Goal: Transaction & Acquisition: Purchase product/service

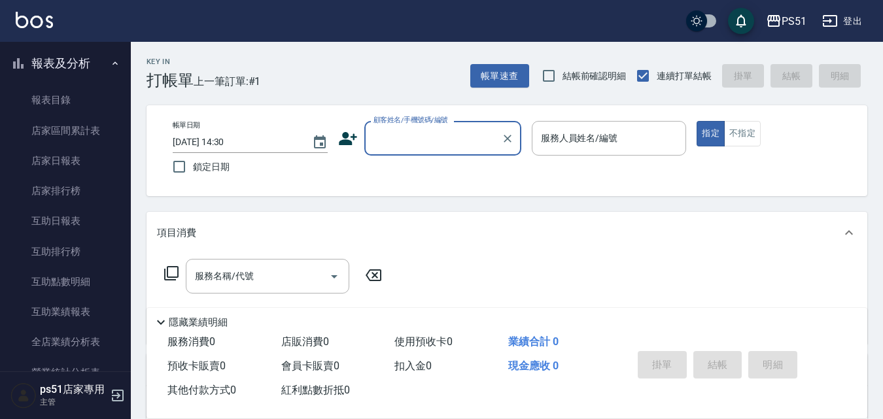
scroll to position [253, 0]
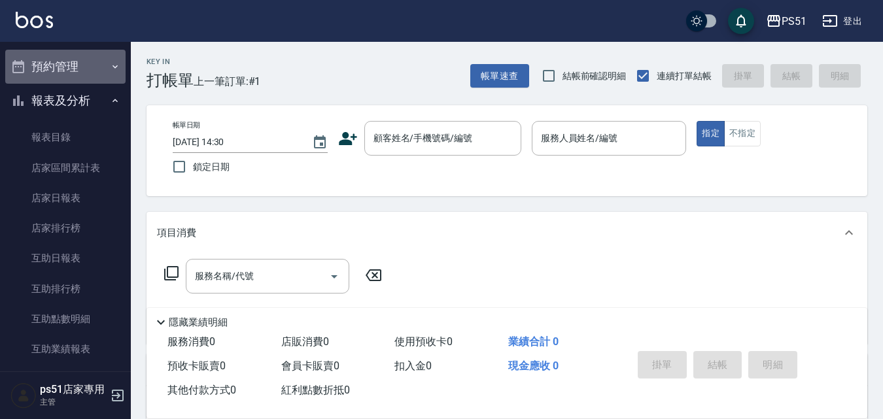
click at [100, 63] on button "預約管理" at bounding box center [65, 67] width 120 height 34
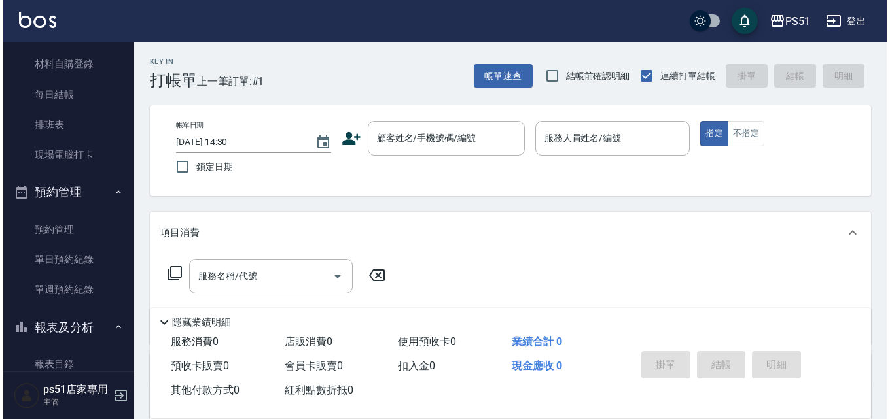
scroll to position [152, 0]
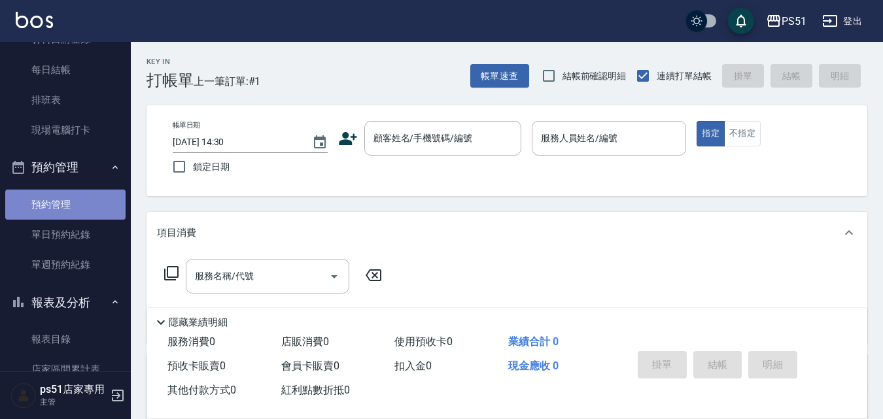
click at [77, 193] on link "預約管理" at bounding box center [65, 205] width 120 height 30
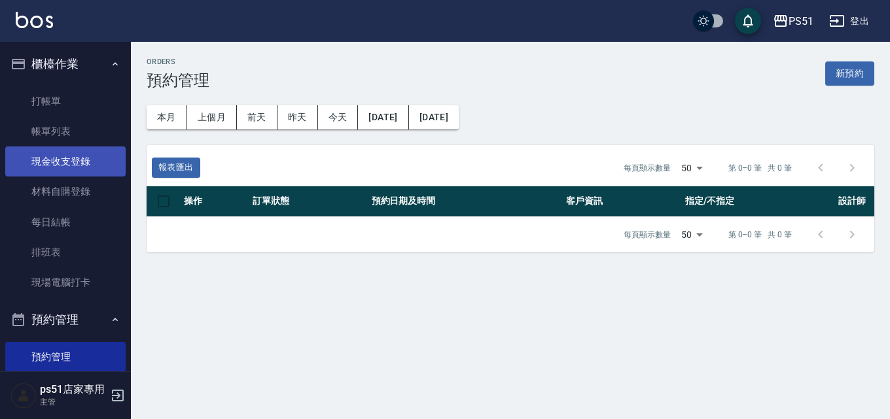
click at [95, 160] on link "現金收支登錄" at bounding box center [65, 162] width 120 height 30
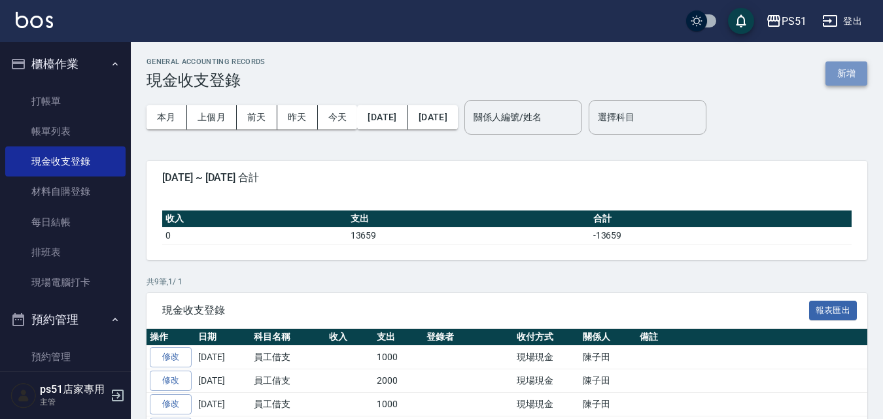
click at [840, 72] on button "新增" at bounding box center [847, 73] width 42 height 24
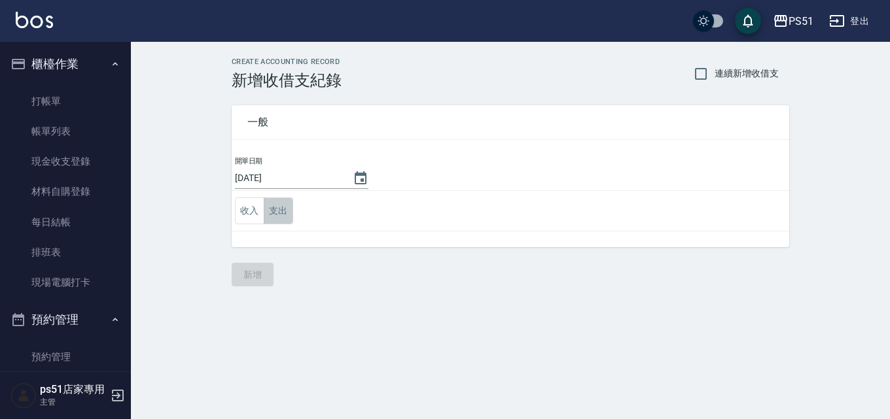
click at [280, 206] on button "支出" at bounding box center [278, 211] width 29 height 27
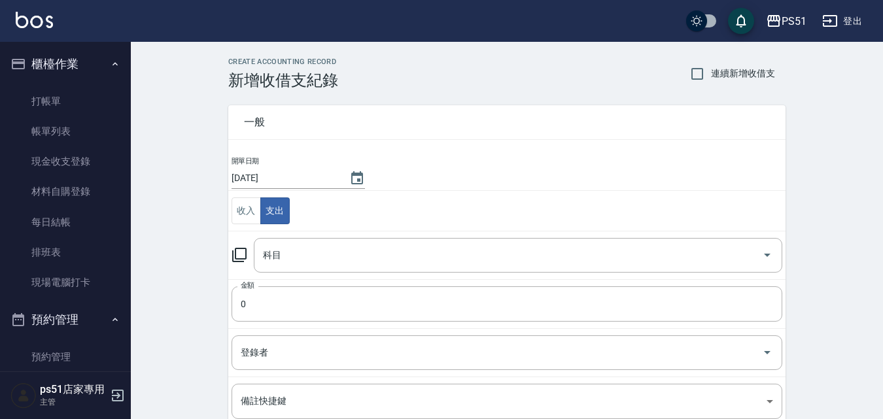
click at [226, 248] on div "一般 開單日期 [DATE] 收入 支出 科目 科目 金額 0 金額 登錄者 登錄者 備註快捷鍵 ​ 備註快捷鍵 備註 x 備註" at bounding box center [499, 306] width 573 height 432
click at [234, 256] on icon at bounding box center [239, 255] width 14 height 14
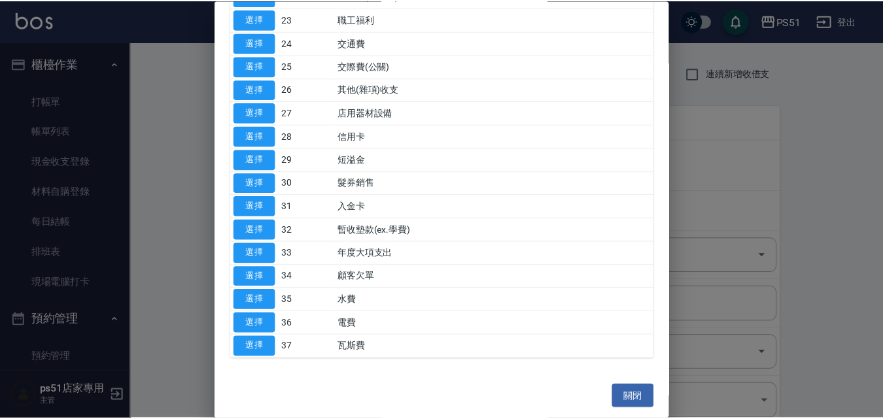
scroll to position [455, 0]
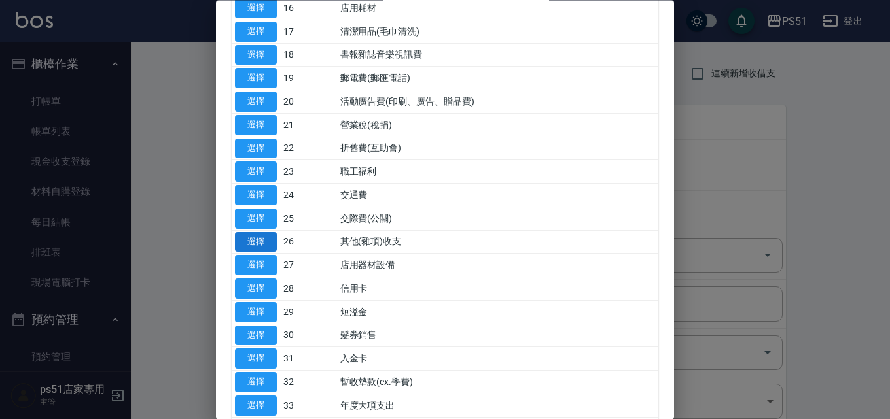
click at [254, 242] on button "選擇" at bounding box center [256, 242] width 42 height 20
type input "26 其他(雜項)收支"
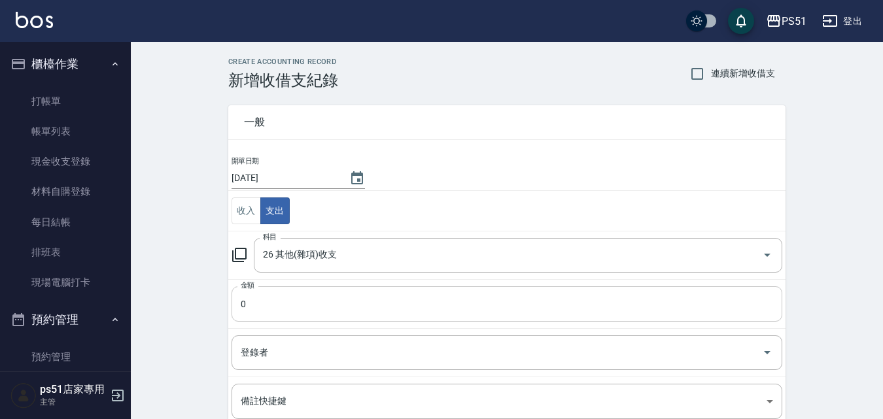
click at [278, 306] on input "0" at bounding box center [507, 304] width 551 height 35
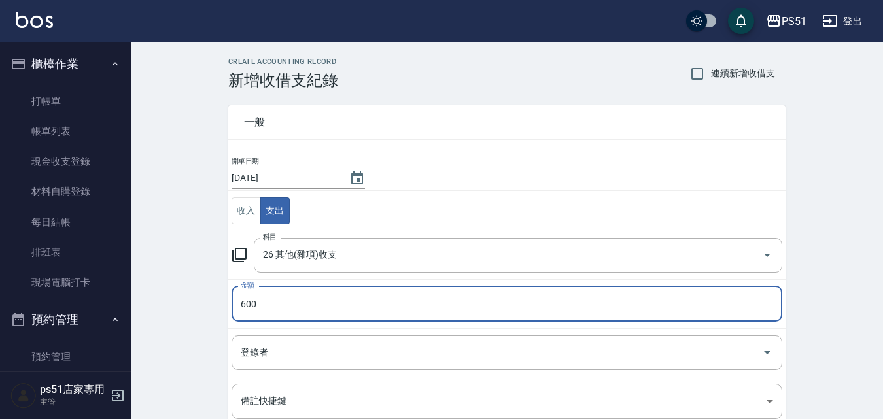
type input "600"
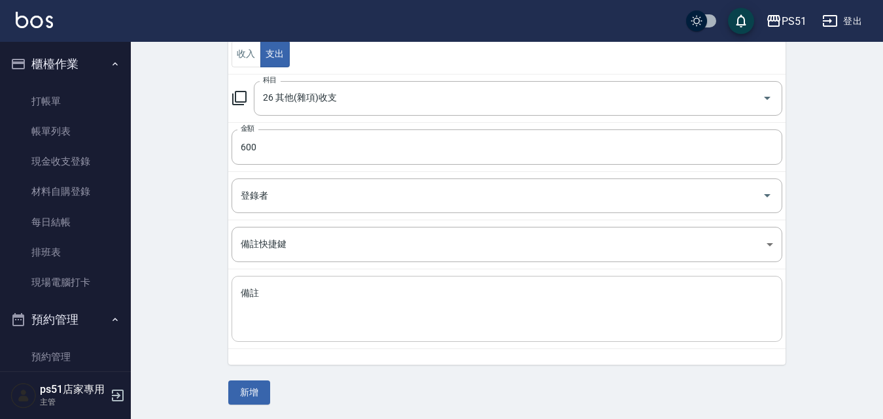
scroll to position [158, 0]
click at [248, 387] on button "新增" at bounding box center [249, 391] width 42 height 24
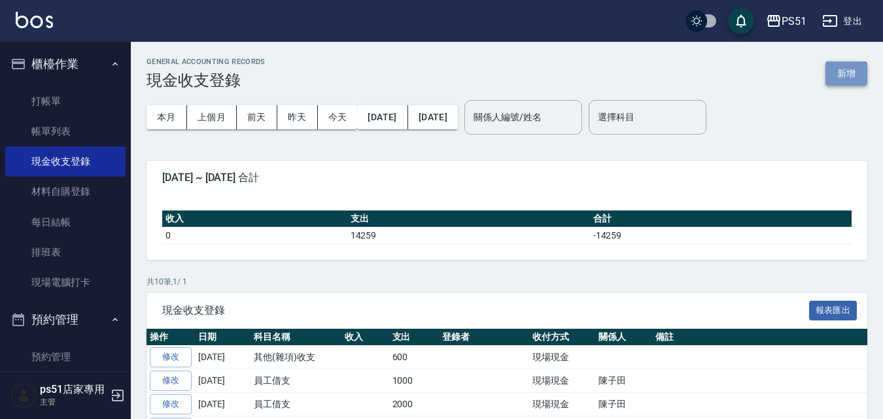
click at [841, 69] on button "新增" at bounding box center [847, 73] width 42 height 24
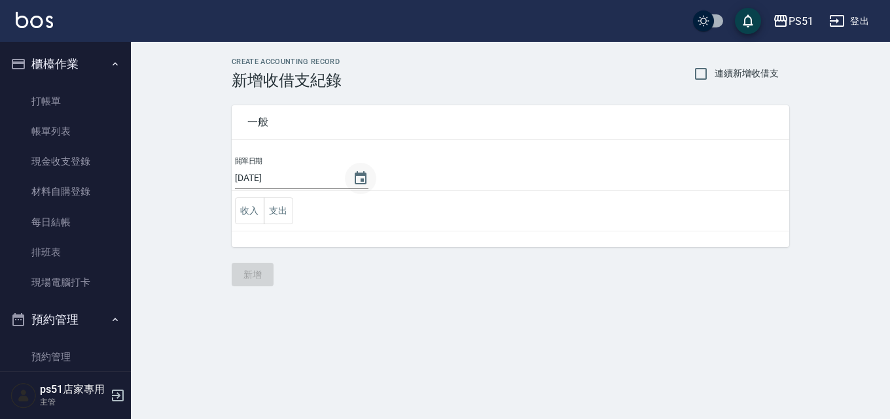
click at [357, 177] on icon "Choose date, selected date is 2025-09-19" at bounding box center [361, 179] width 16 height 16
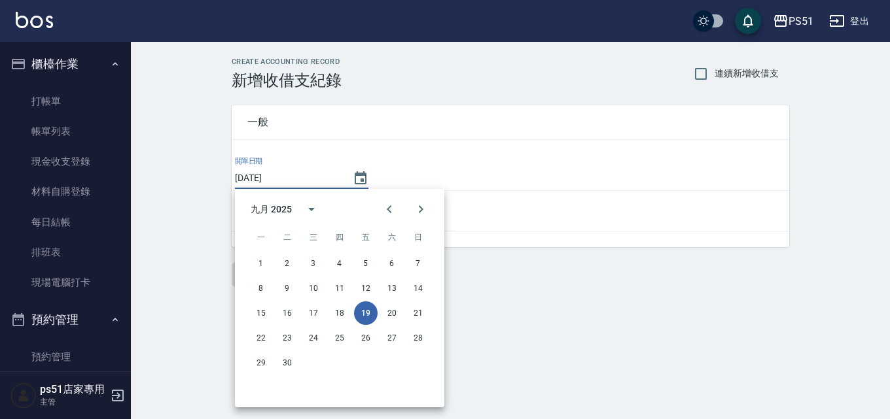
click at [712, 236] on div "開單日期 [DATE] 收入 支出" at bounding box center [510, 202] width 557 height 92
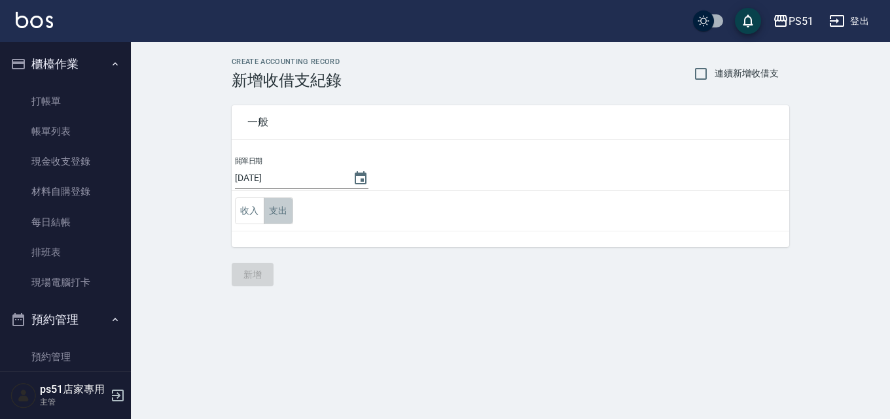
click at [280, 213] on button "支出" at bounding box center [278, 211] width 29 height 27
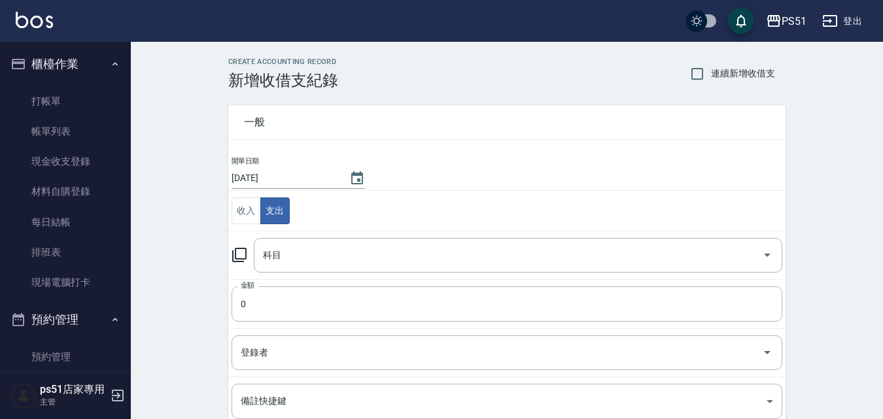
click at [238, 263] on icon at bounding box center [240, 255] width 16 height 16
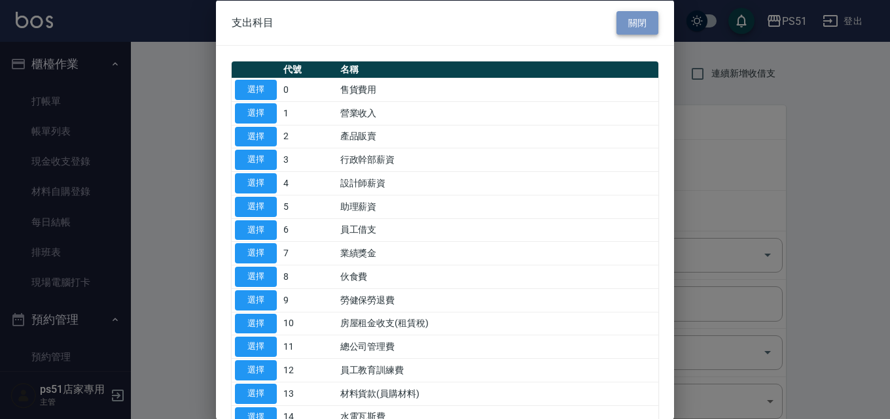
click at [644, 22] on button "關閉" at bounding box center [637, 22] width 42 height 24
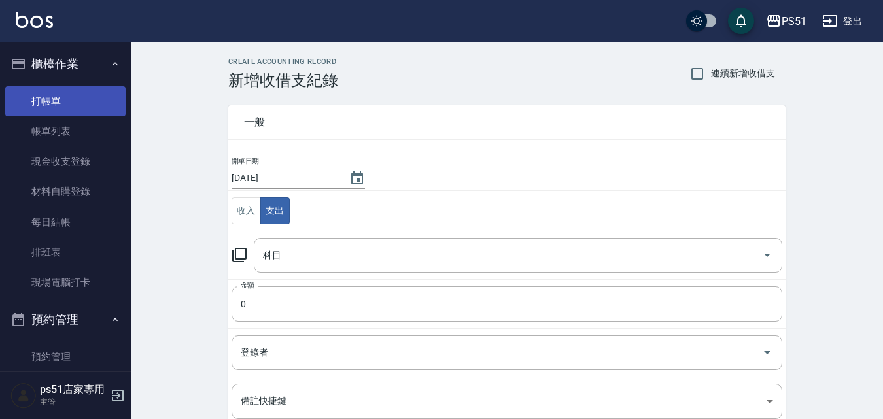
click at [82, 102] on link "打帳單" at bounding box center [65, 101] width 120 height 30
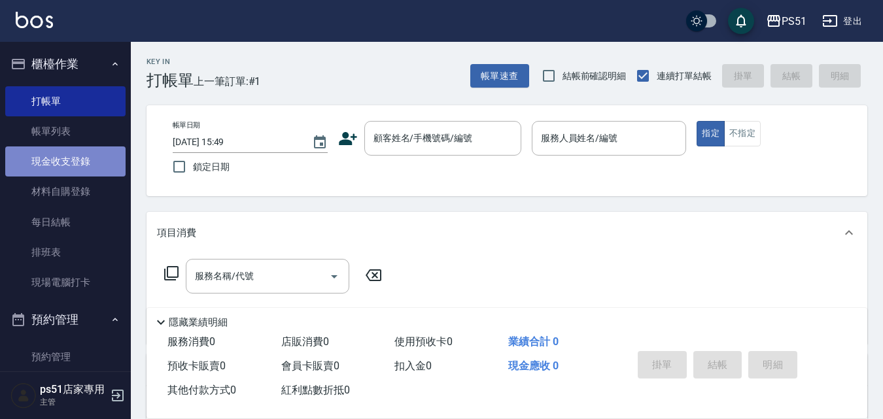
click at [95, 151] on link "現金收支登錄" at bounding box center [65, 162] width 120 height 30
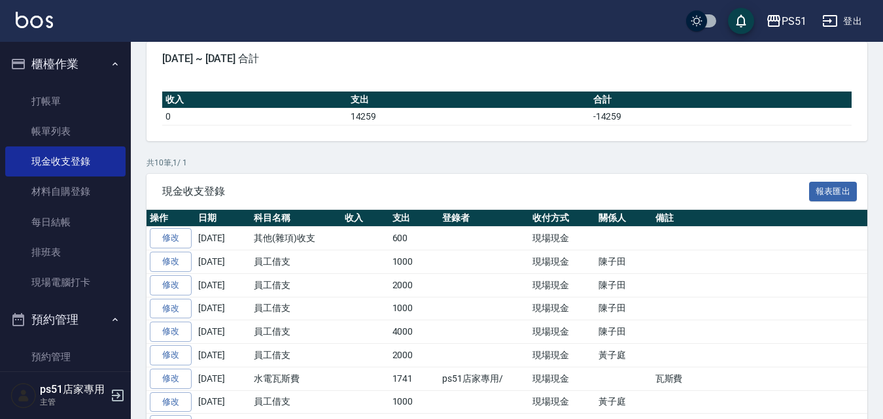
scroll to position [212, 0]
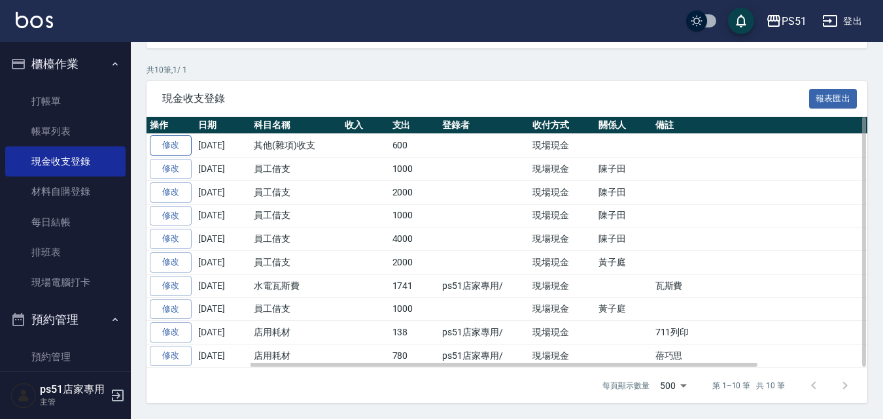
click at [177, 147] on link "修改" at bounding box center [171, 145] width 42 height 20
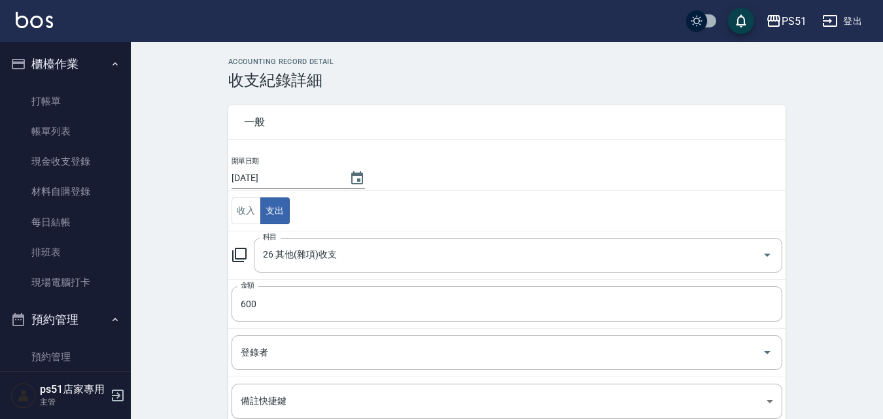
click at [241, 254] on icon at bounding box center [240, 255] width 16 height 16
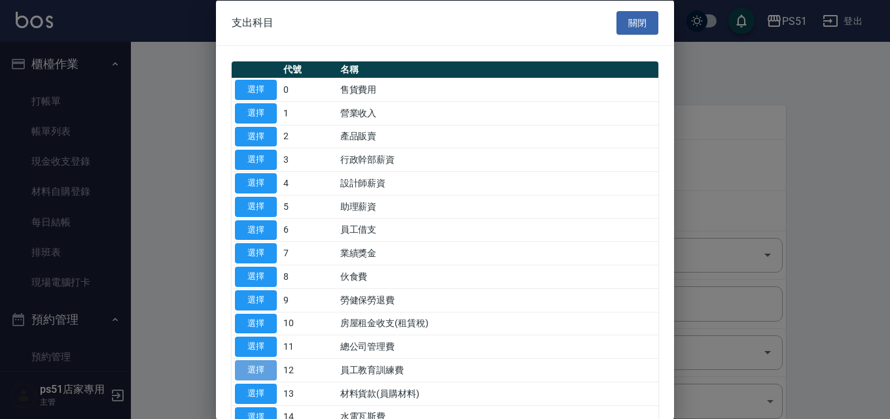
click at [256, 368] on button "選擇" at bounding box center [256, 370] width 42 height 20
type input "12 員工教育訓練費"
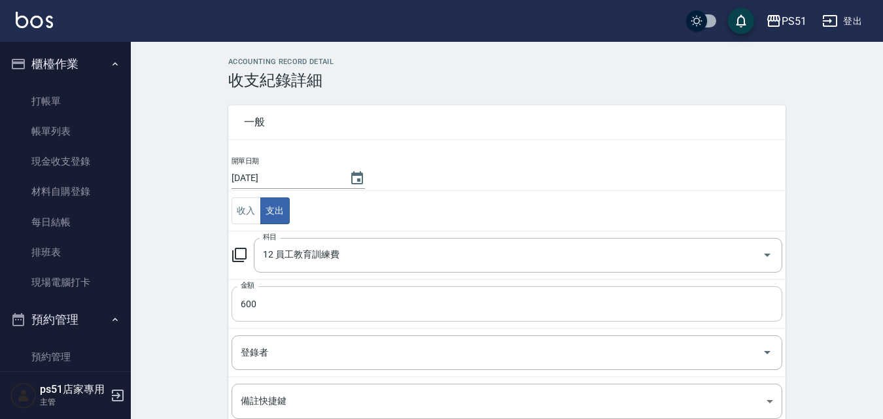
scroll to position [143, 0]
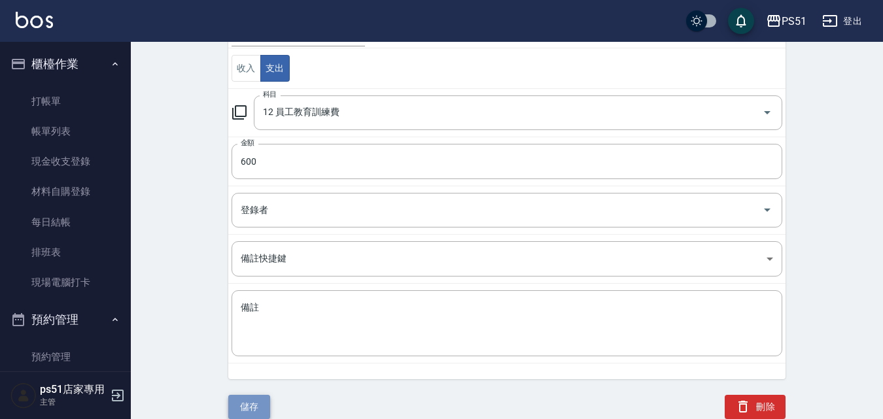
click at [245, 398] on button "儲存" at bounding box center [249, 407] width 42 height 24
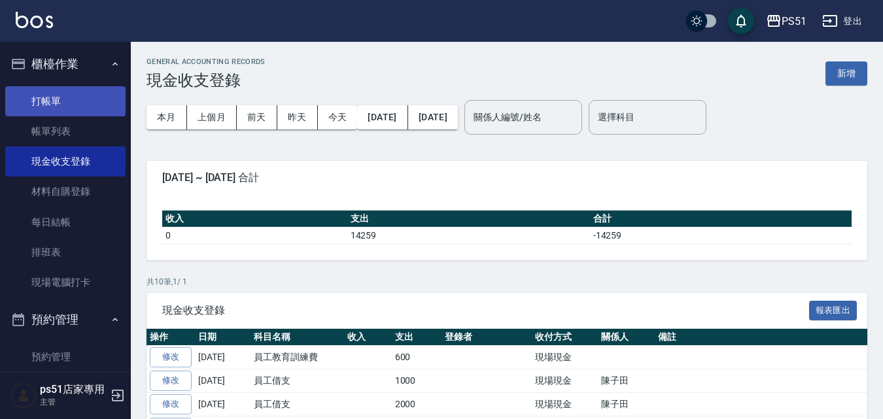
click at [67, 108] on link "打帳單" at bounding box center [65, 101] width 120 height 30
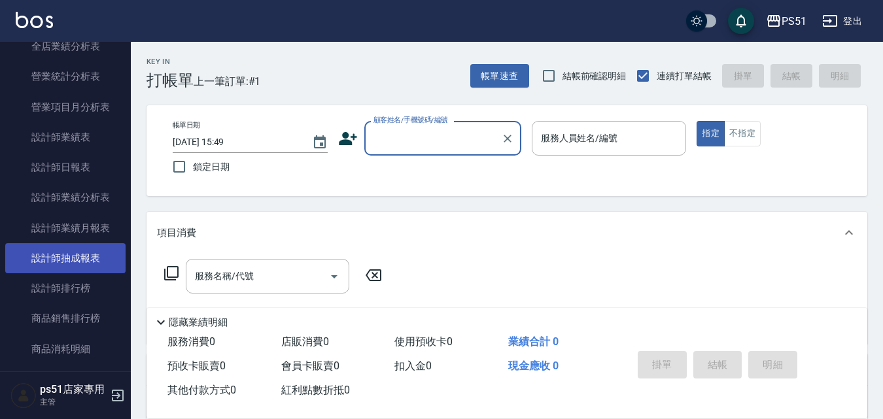
scroll to position [659, 0]
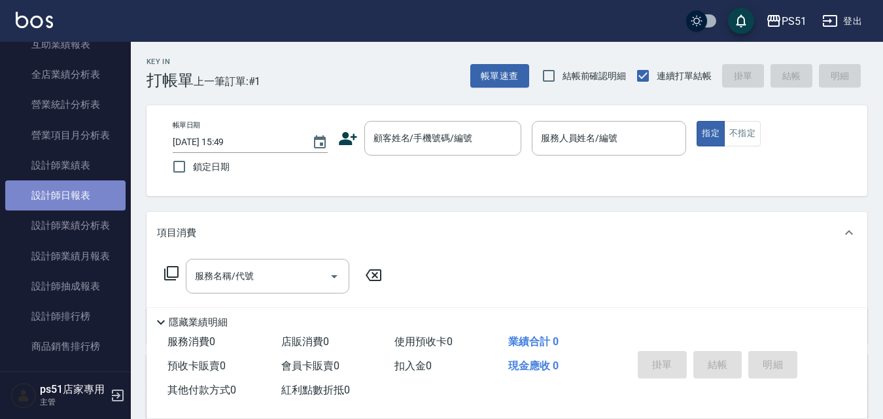
click at [94, 188] on link "設計師日報表" at bounding box center [65, 196] width 120 height 30
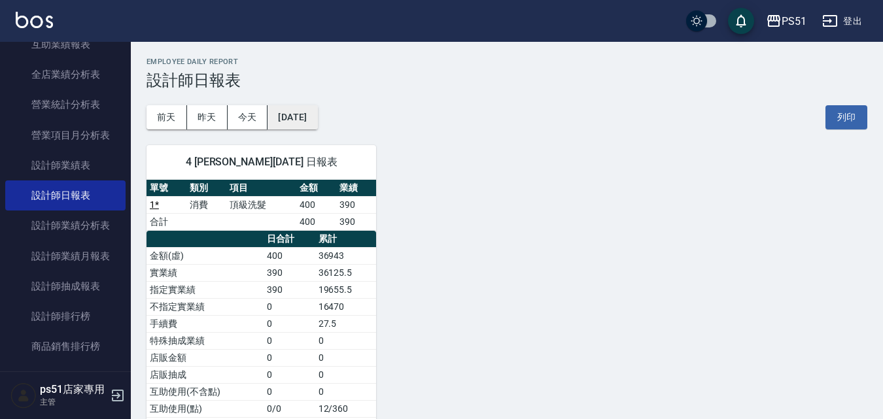
click at [317, 118] on button "[DATE]" at bounding box center [293, 117] width 50 height 24
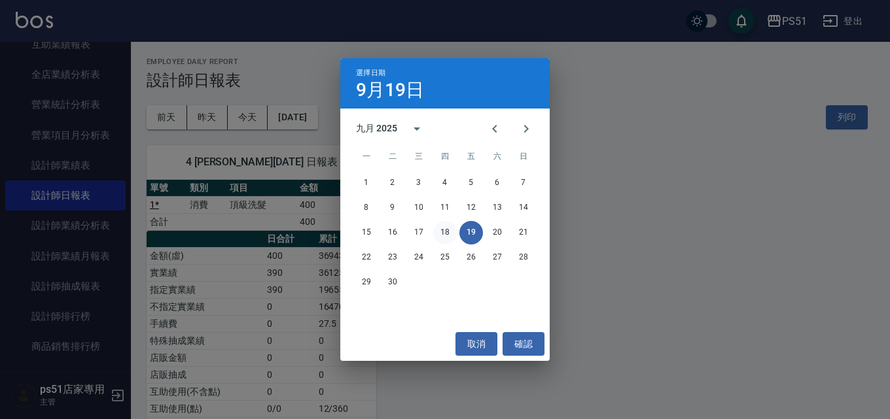
click at [446, 228] on button "18" at bounding box center [445, 233] width 24 height 24
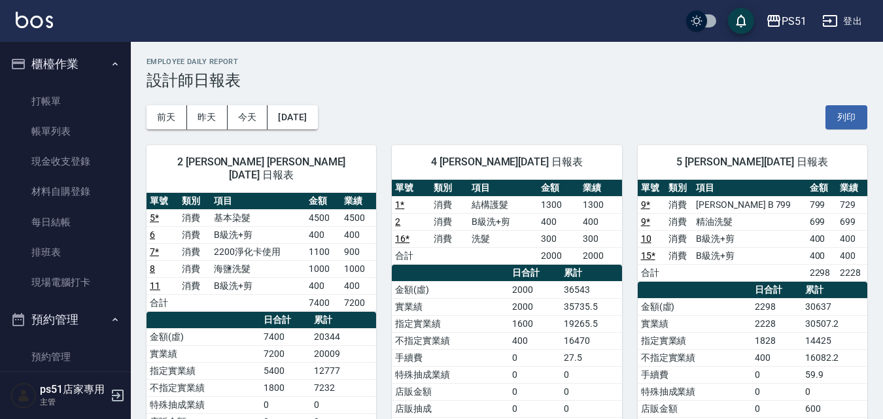
click at [26, 99] on link "打帳單" at bounding box center [65, 101] width 120 height 30
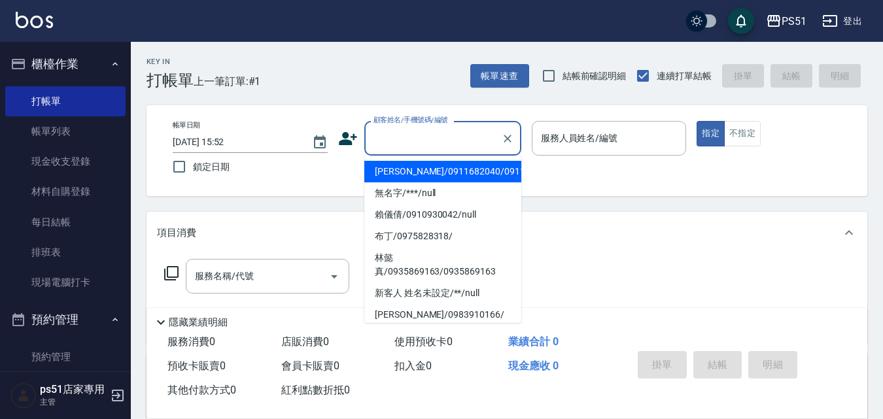
click at [417, 132] on input "顧客姓名/手機號碼/編號" at bounding box center [433, 138] width 126 height 23
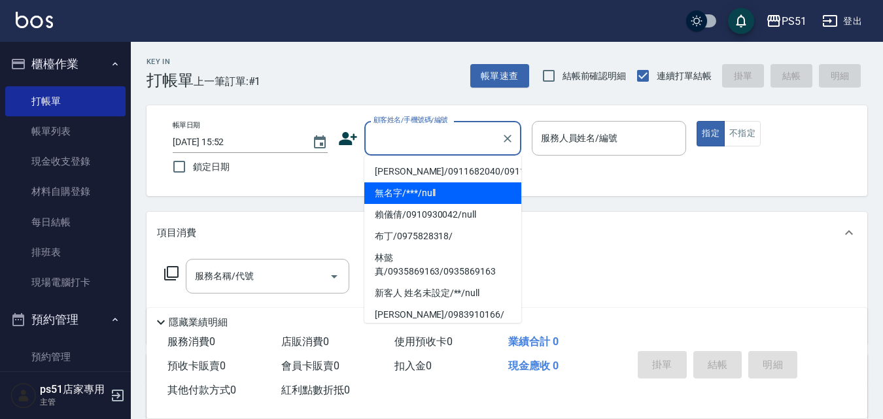
click at [430, 203] on li "無名字/***/null" at bounding box center [442, 194] width 157 height 22
type input "無名字/***/null"
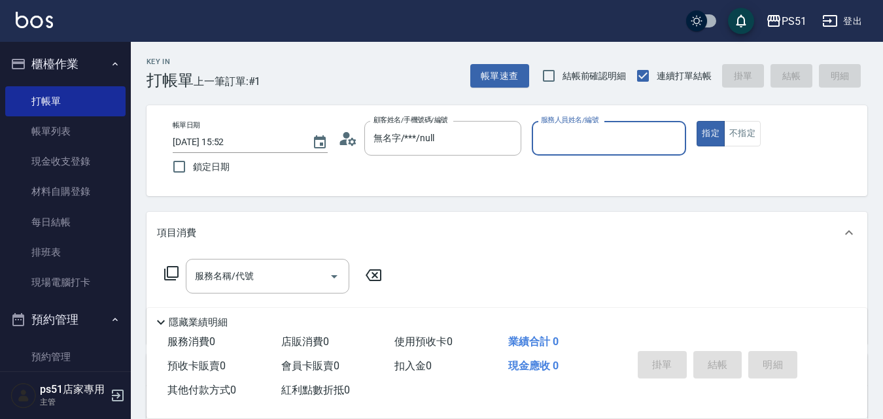
click at [631, 143] on input "服務人員姓名/編號" at bounding box center [609, 138] width 143 height 23
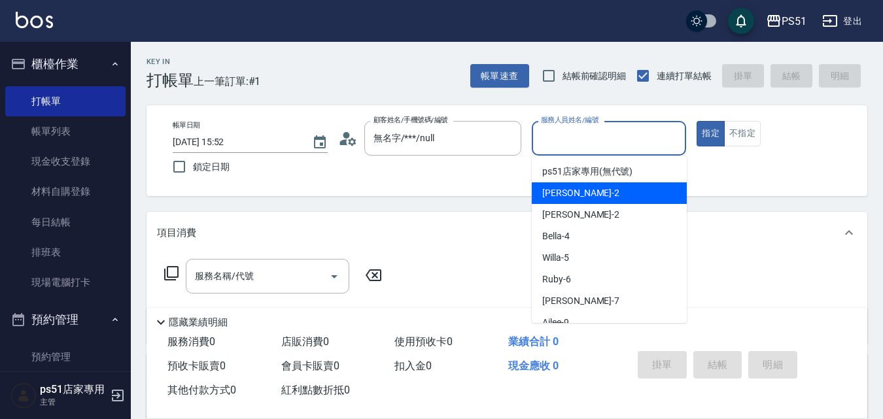
click at [623, 186] on div "[PERSON_NAME] -2" at bounding box center [609, 194] width 155 height 22
type input "[PERSON_NAME]-2"
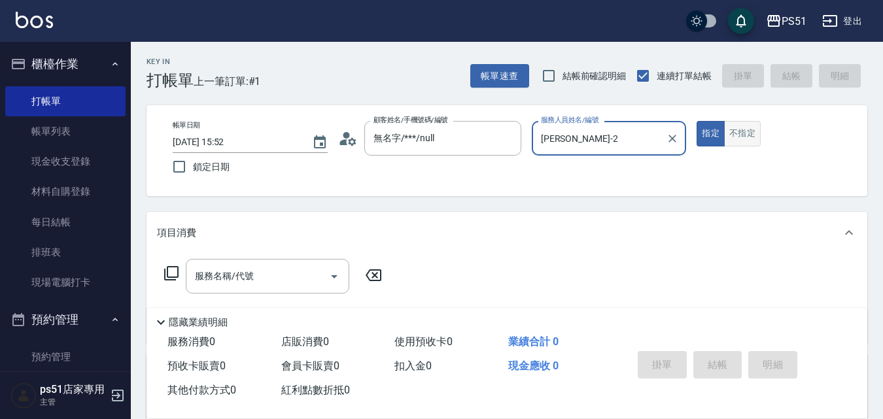
click at [754, 135] on button "不指定" at bounding box center [742, 134] width 37 height 26
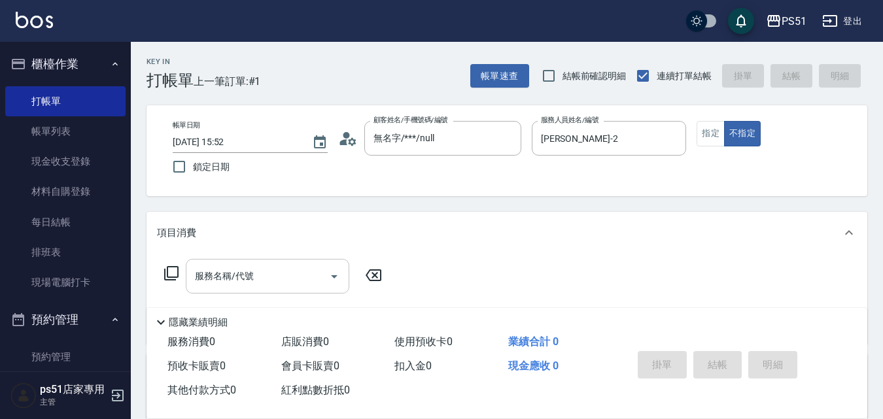
click at [298, 282] on input "服務名稱/代號" at bounding box center [258, 276] width 132 height 23
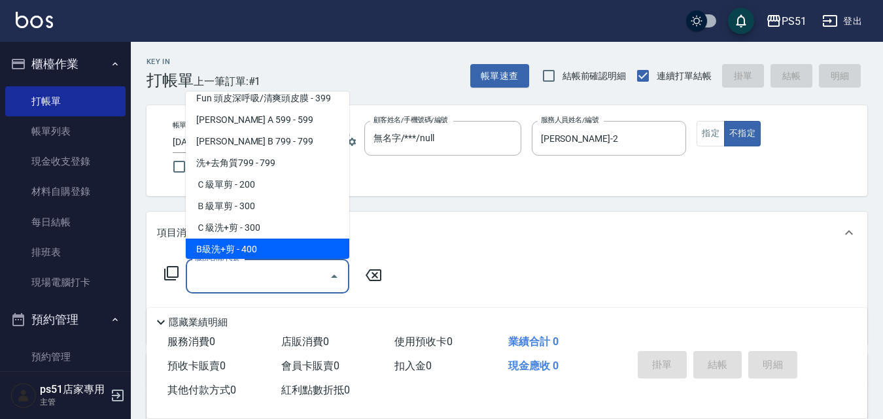
scroll to position [305, 0]
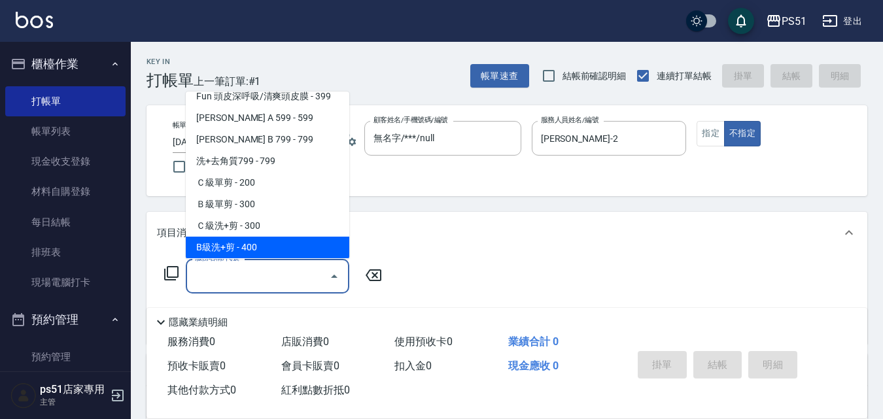
click at [266, 245] on span "B級洗+剪 - 400" at bounding box center [268, 248] width 164 height 22
type input "B級洗+剪(204)"
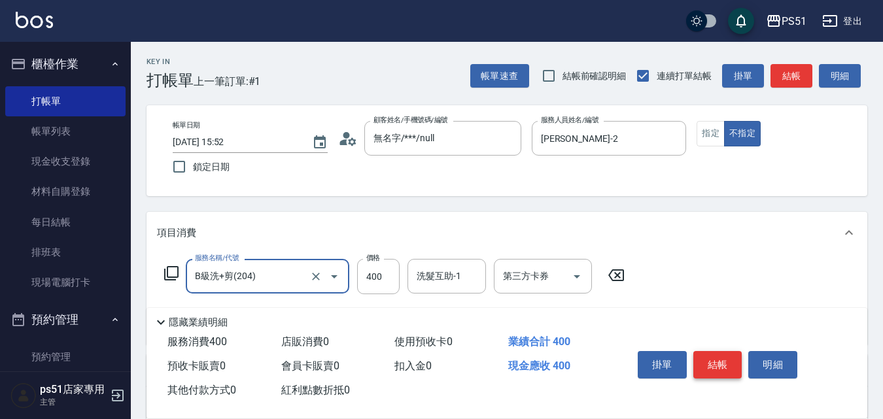
click at [704, 355] on button "結帳" at bounding box center [717, 364] width 49 height 27
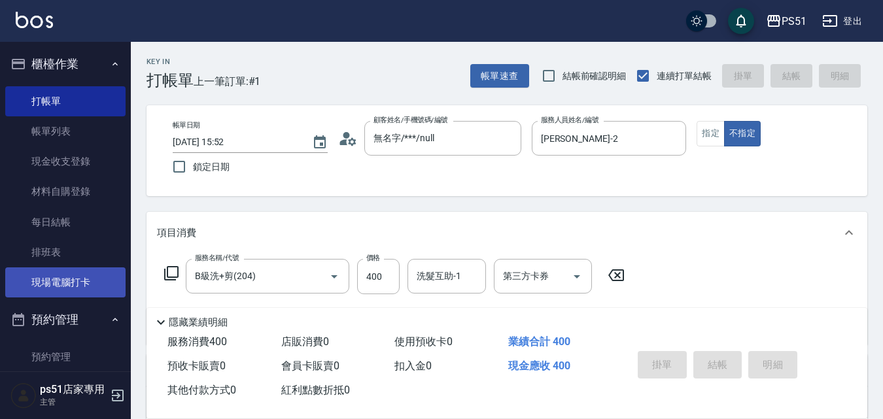
type input "[DATE] 16:17"
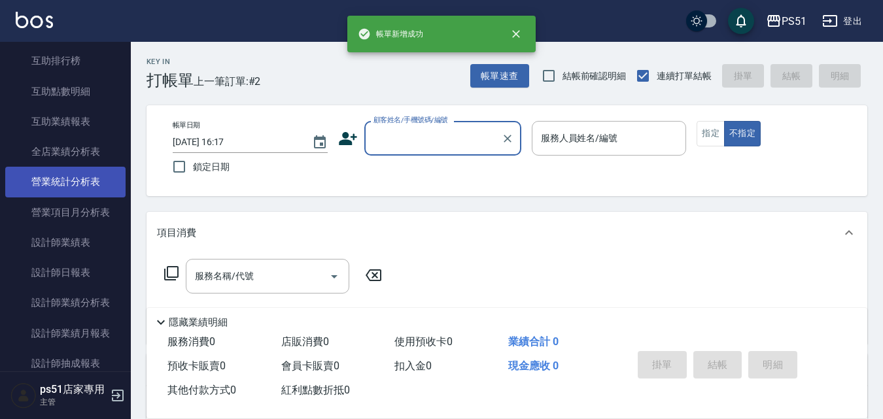
scroll to position [610, 0]
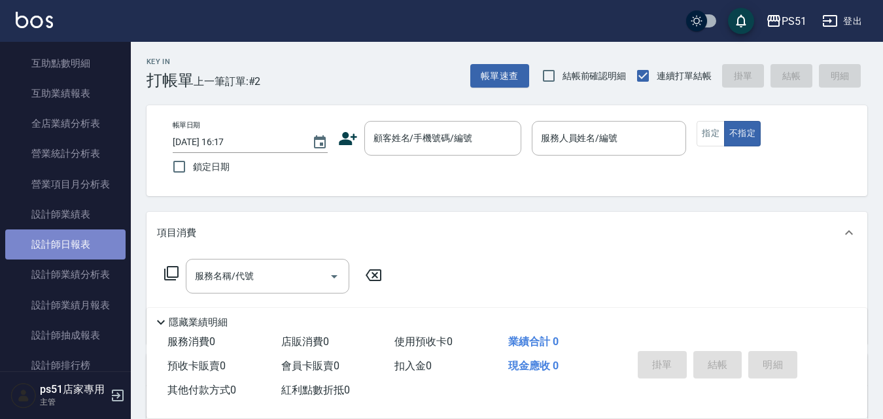
click at [93, 242] on link "設計師日報表" at bounding box center [65, 245] width 120 height 30
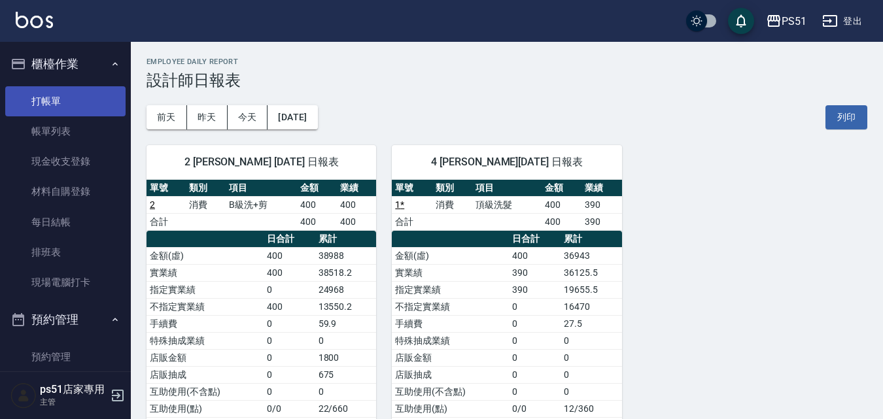
click at [76, 106] on link "打帳單" at bounding box center [65, 101] width 120 height 30
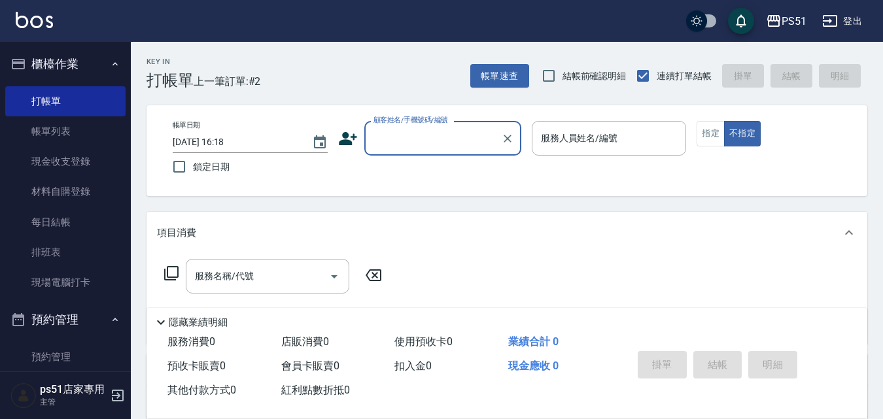
click at [398, 139] on input "顧客姓名/手機號碼/編號" at bounding box center [433, 138] width 126 height 23
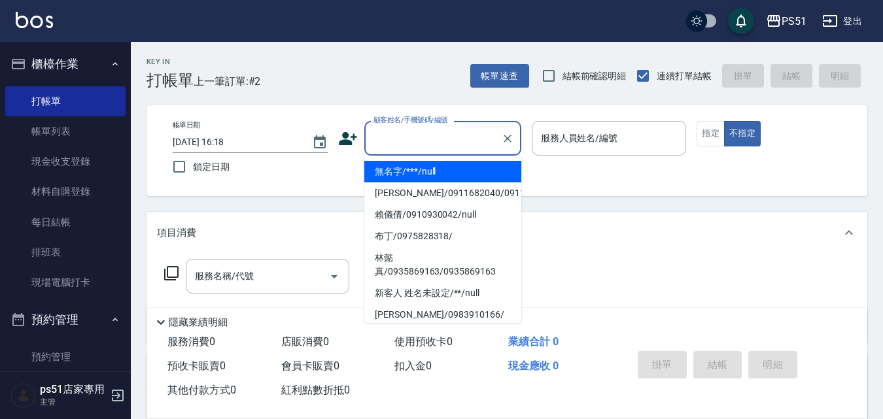
click at [397, 166] on li "無名字/***/null" at bounding box center [442, 172] width 157 height 22
type input "無名字/***/null"
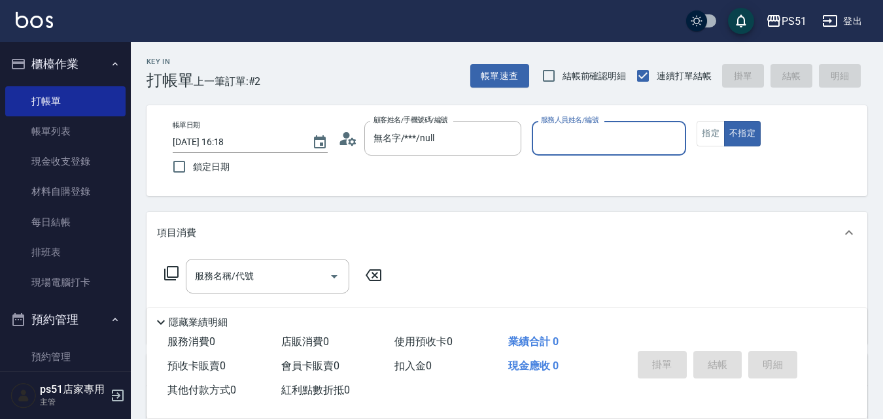
click at [582, 126] on div "服務人員姓名/編號" at bounding box center [609, 138] width 155 height 35
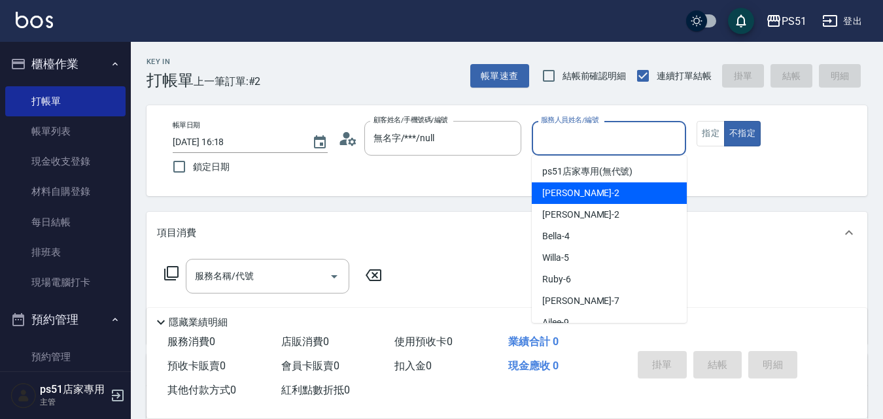
click at [595, 196] on div "[PERSON_NAME] -2" at bounding box center [609, 194] width 155 height 22
type input "[PERSON_NAME]-2"
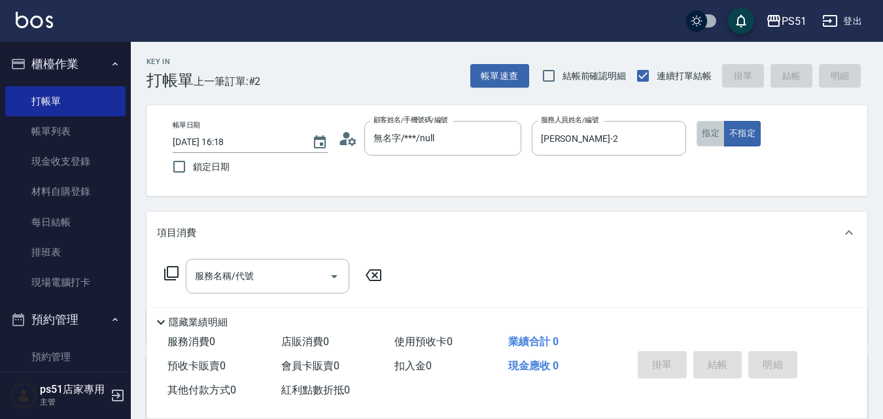
click at [711, 136] on button "指定" at bounding box center [711, 134] width 28 height 26
click at [257, 273] on input "服務名稱/代號" at bounding box center [258, 276] width 132 height 23
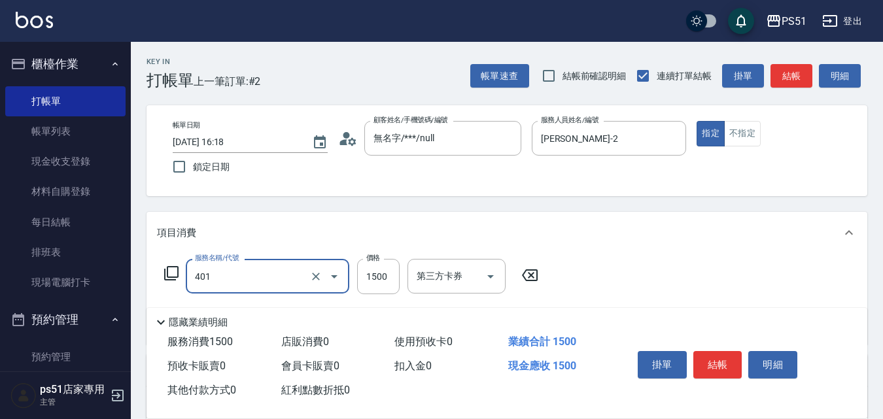
type input "基本染髮(401)"
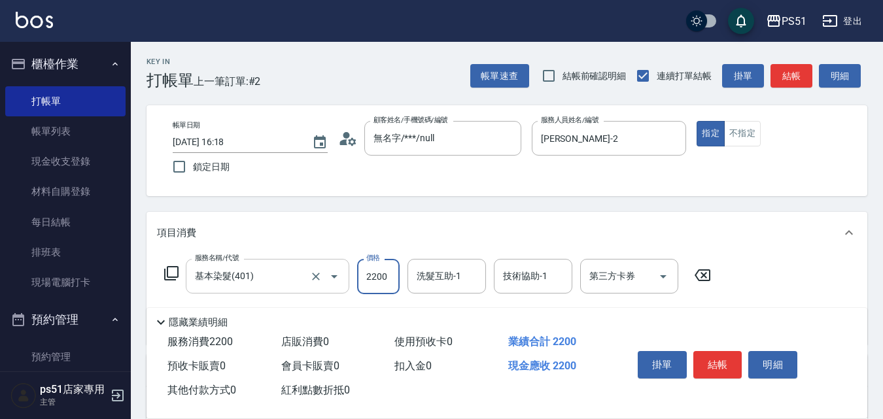
type input "2200"
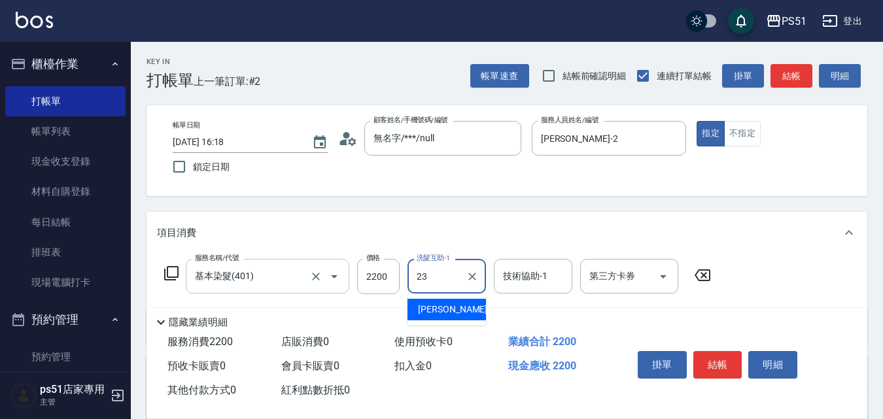
type input "孝恩-23"
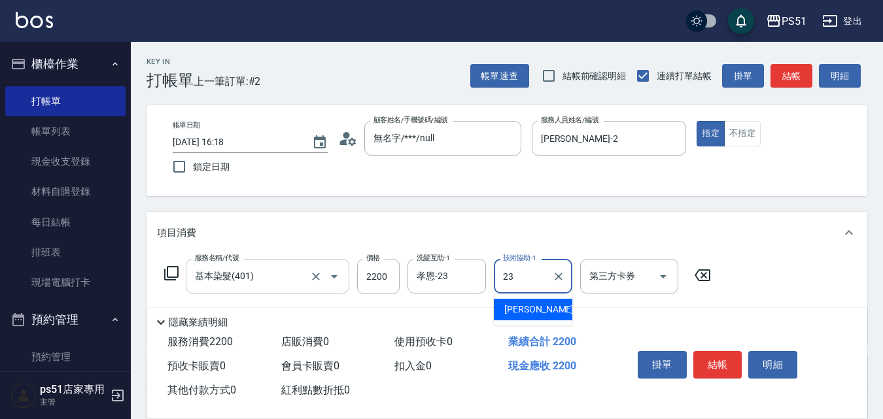
type input "孝恩-23"
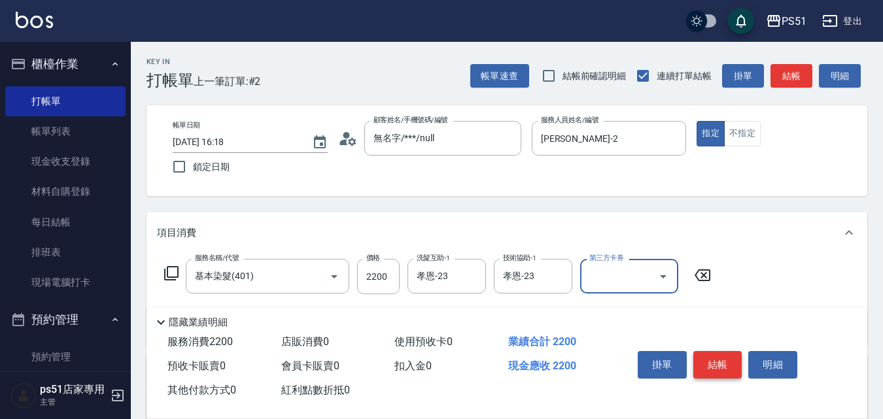
click at [732, 362] on button "結帳" at bounding box center [717, 364] width 49 height 27
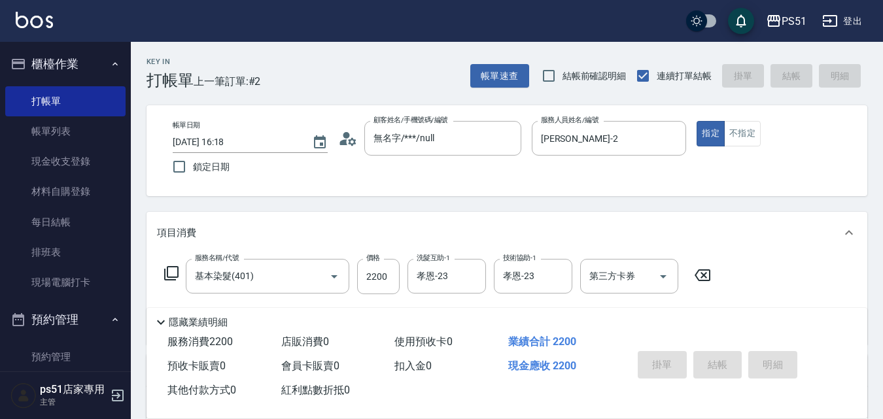
type input "[DATE] 16:27"
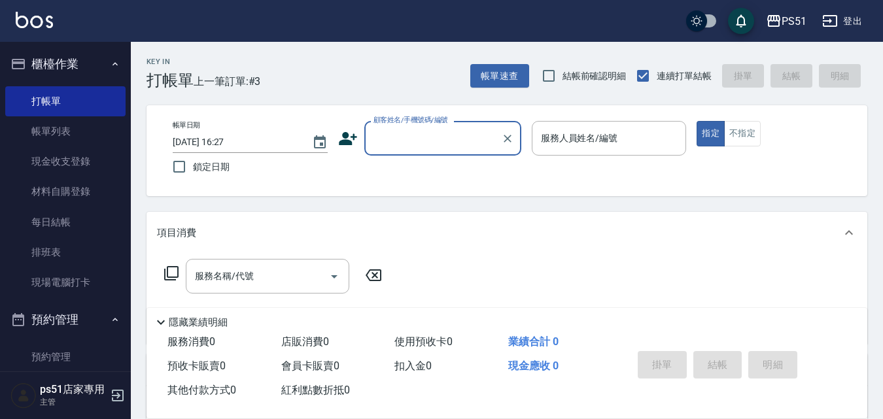
click at [408, 150] on input "顧客姓名/手機號碼/編號" at bounding box center [433, 138] width 126 height 23
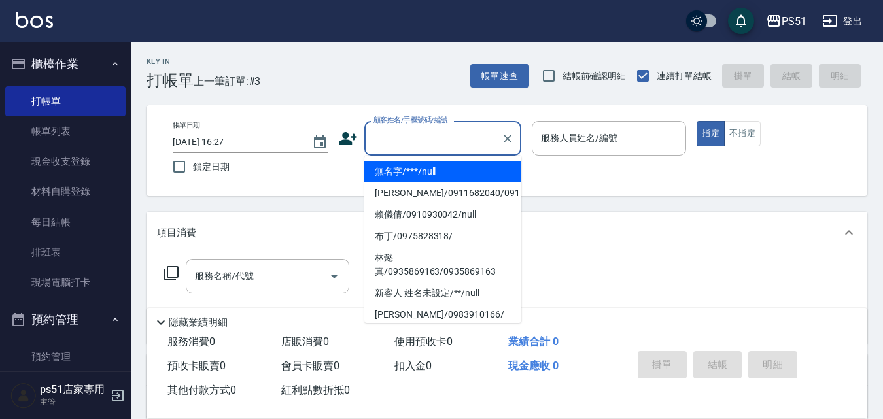
click at [416, 167] on li "無名字/***/null" at bounding box center [442, 172] width 157 height 22
type input "無名字/***/null"
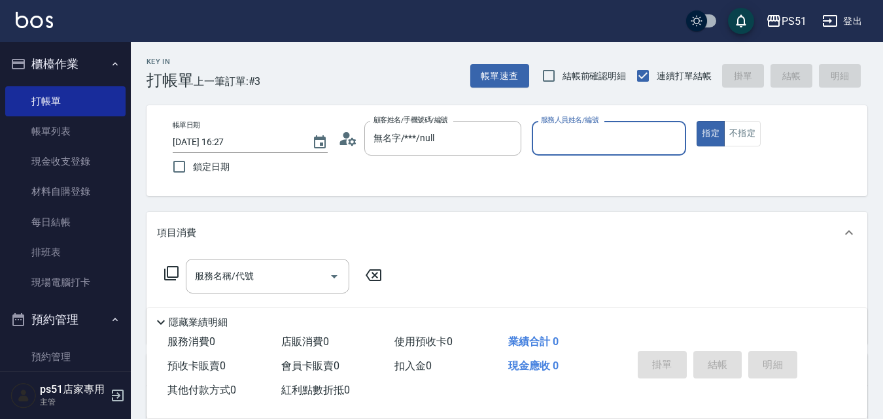
click at [553, 147] on input "服務人員姓名/編號" at bounding box center [609, 138] width 143 height 23
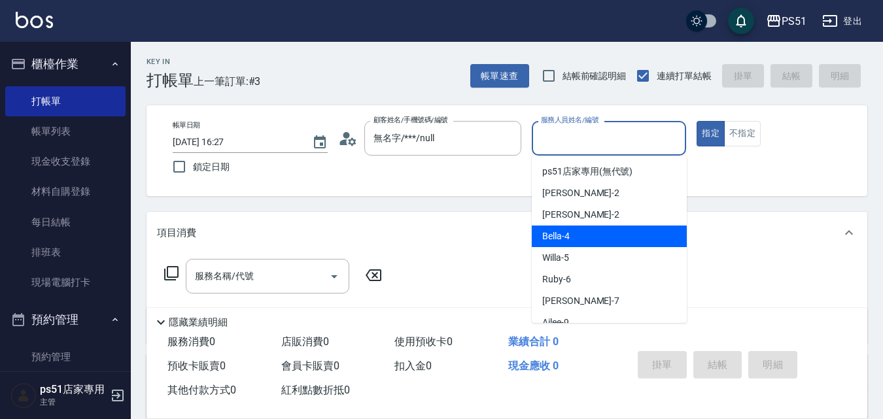
click at [557, 230] on span "Bella -4" at bounding box center [555, 237] width 27 height 14
type input "Bella-4"
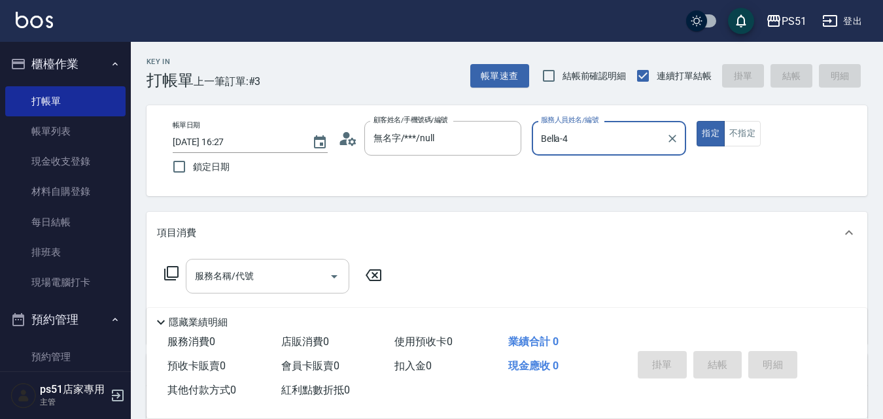
click at [308, 271] on input "服務名稱/代號" at bounding box center [258, 276] width 132 height 23
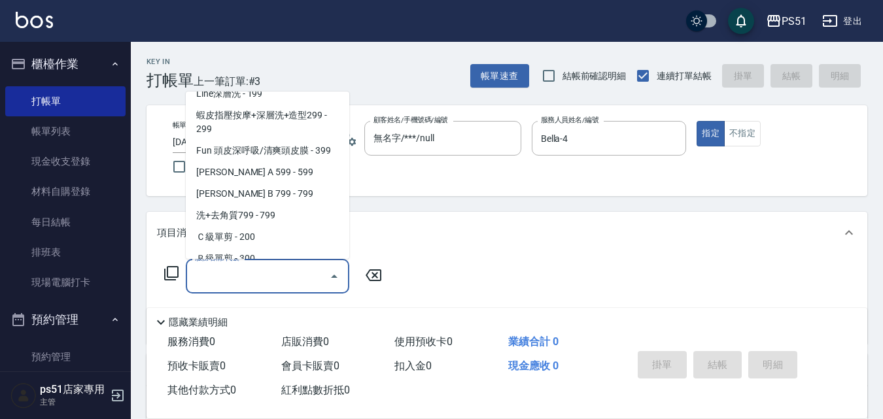
scroll to position [305, 0]
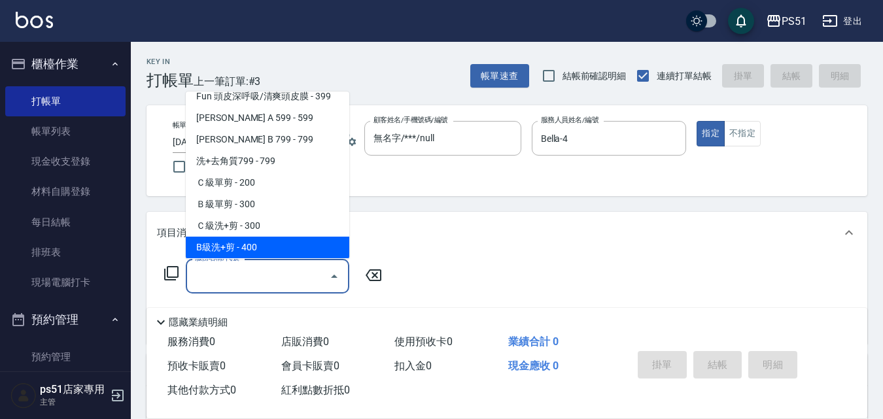
click at [283, 249] on span "B級洗+剪 - 400" at bounding box center [268, 248] width 164 height 22
type input "B級洗+剪(204)"
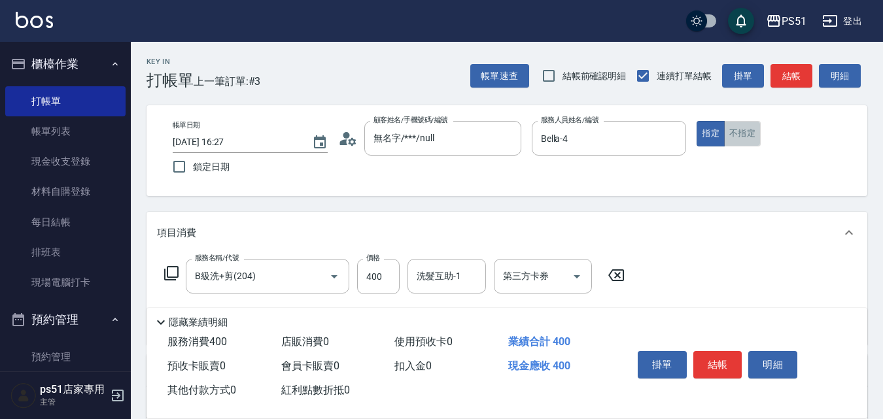
click at [737, 133] on button "不指定" at bounding box center [742, 134] width 37 height 26
click at [787, 71] on button "結帳" at bounding box center [792, 76] width 42 height 24
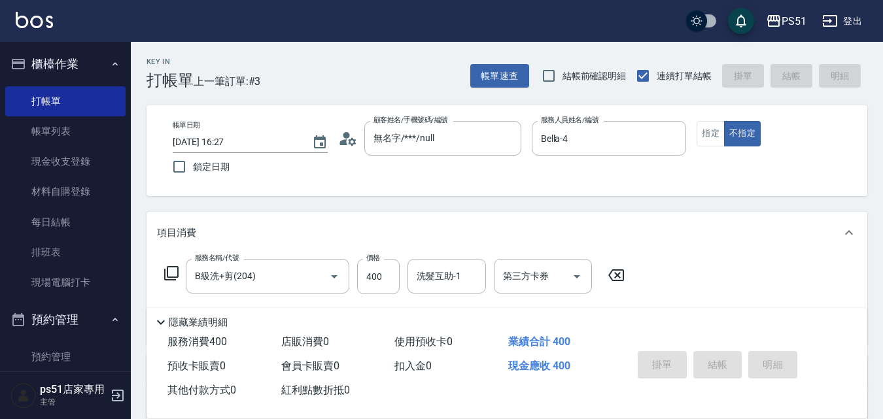
type input "[DATE] 16:50"
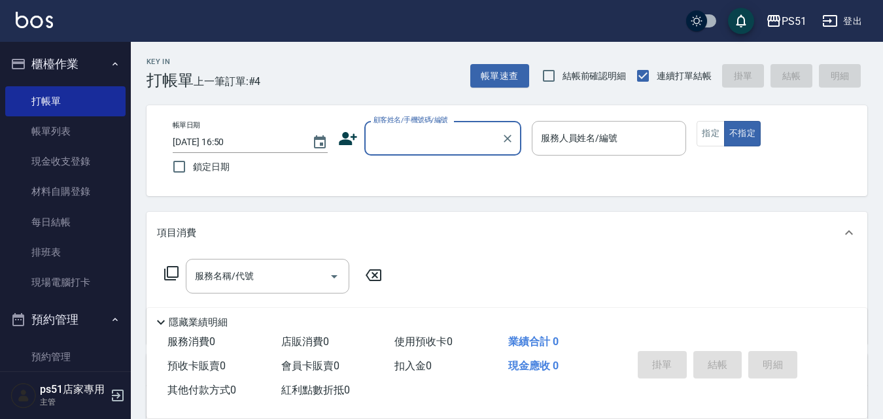
click at [437, 133] on input "顧客姓名/手機號碼/編號" at bounding box center [433, 138] width 126 height 23
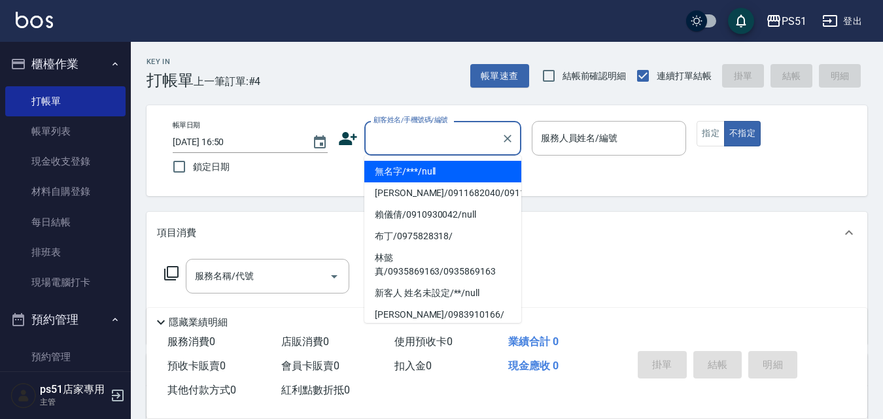
click at [430, 167] on li "無名字/***/null" at bounding box center [442, 172] width 157 height 22
type input "無名字/***/null"
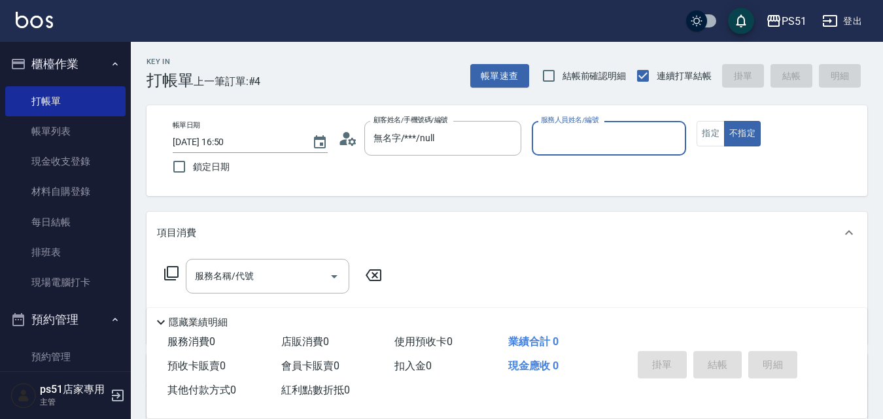
click at [602, 141] on input "服務人員姓名/編號" at bounding box center [609, 138] width 143 height 23
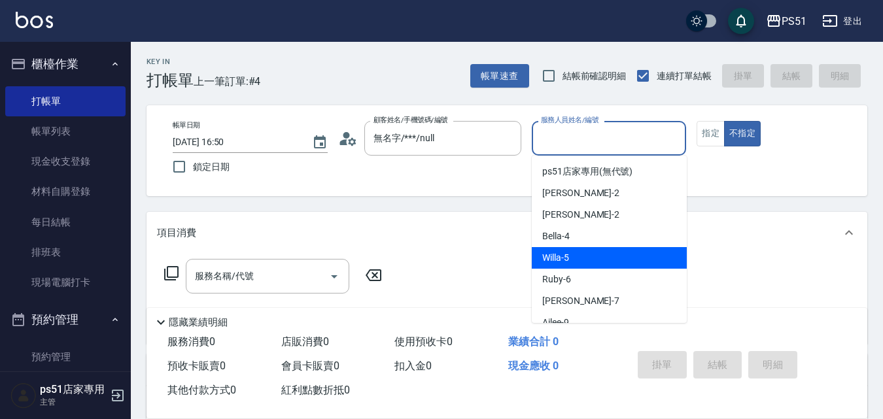
click at [572, 252] on div "Willa -5" at bounding box center [609, 258] width 155 height 22
type input "Willa-5"
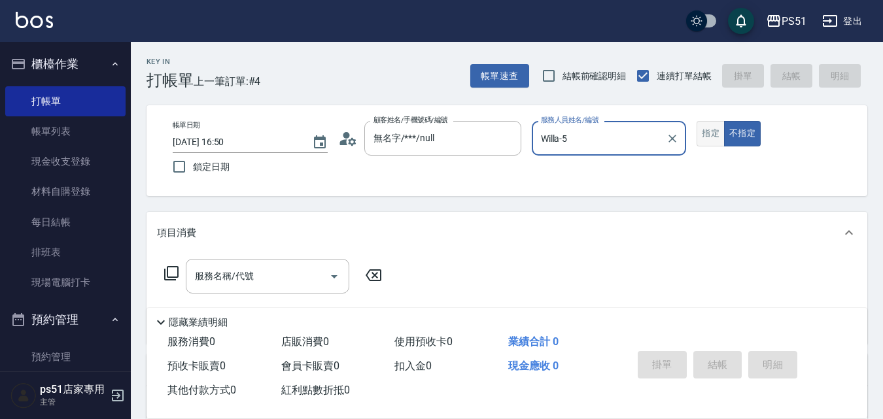
click at [708, 124] on button "指定" at bounding box center [711, 134] width 28 height 26
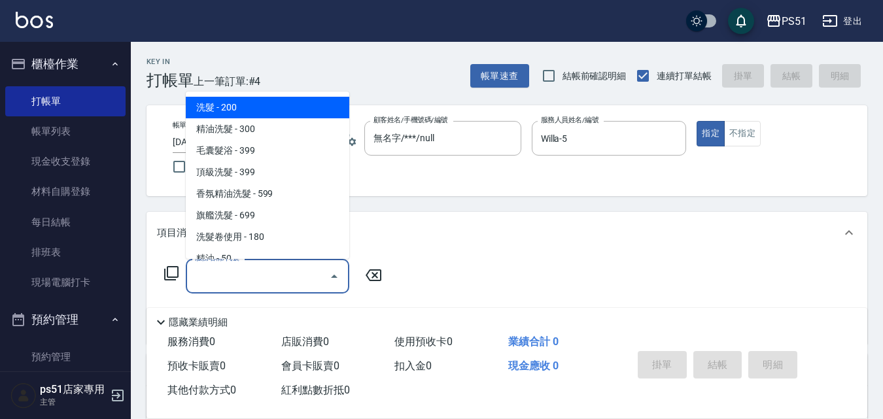
click at [270, 270] on input "服務名稱/代號" at bounding box center [258, 276] width 132 height 23
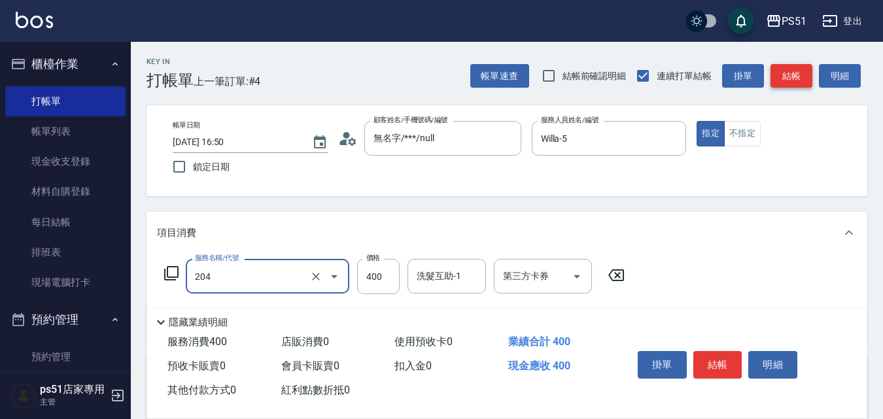
type input "B級洗+剪(204)"
click at [783, 83] on button "結帳" at bounding box center [792, 76] width 42 height 24
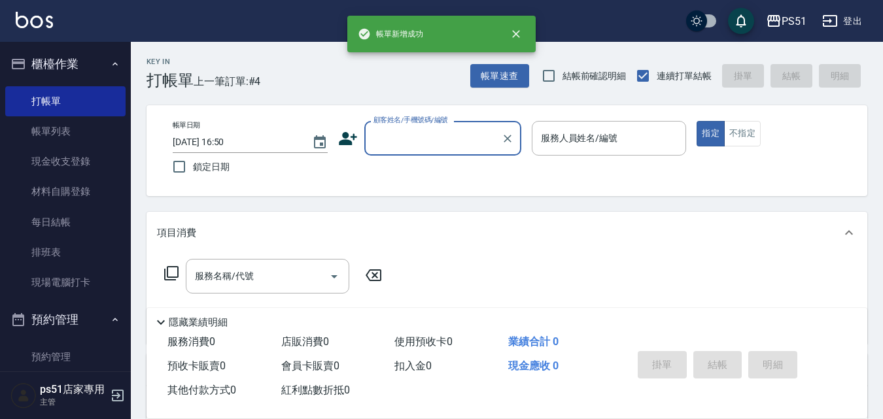
click at [444, 139] on input "顧客姓名/手機號碼/編號" at bounding box center [433, 138] width 126 height 23
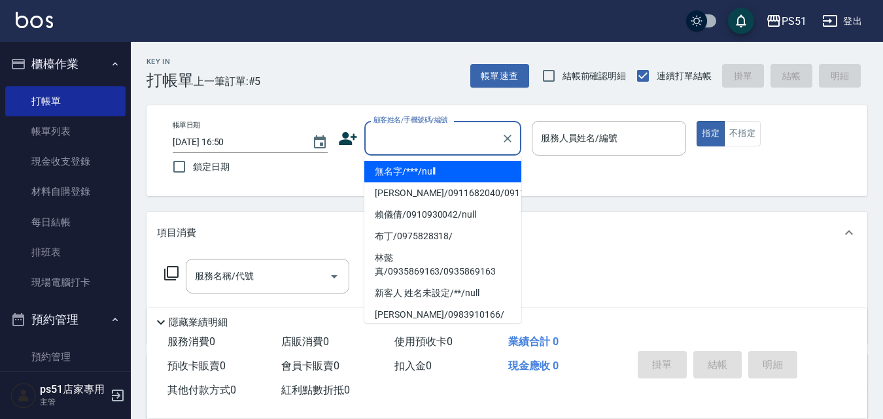
click at [440, 170] on li "無名字/***/null" at bounding box center [442, 172] width 157 height 22
type input "無名字/***/null"
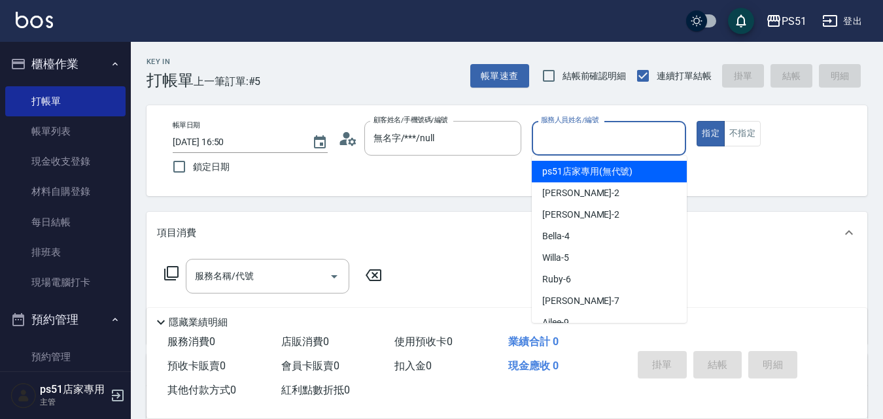
click at [580, 131] on input "服務人員姓名/編號" at bounding box center [609, 138] width 143 height 23
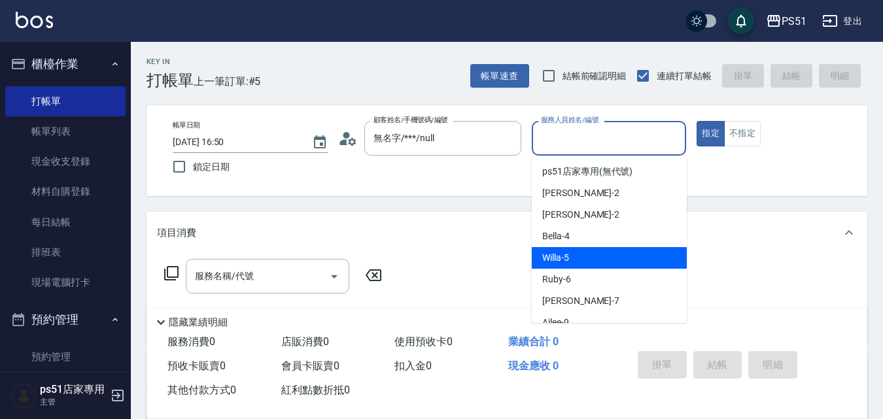
click at [563, 257] on span "Willa -5" at bounding box center [555, 258] width 27 height 14
type input "Willa-5"
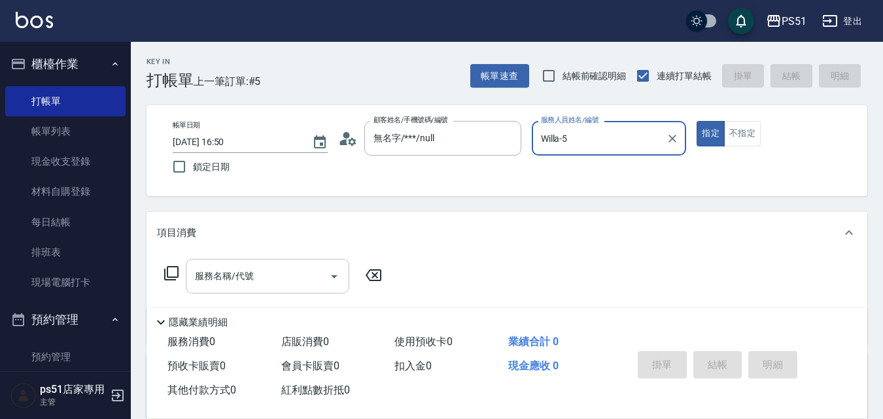
click at [255, 273] on input "服務名稱/代號" at bounding box center [258, 276] width 132 height 23
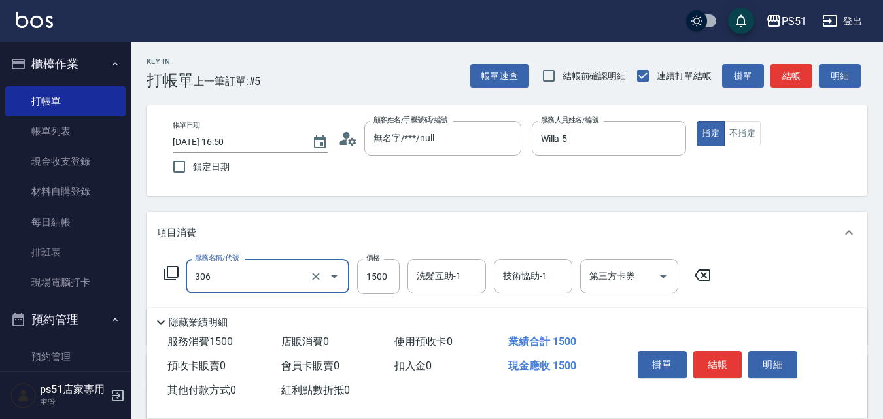
type input "離子燙(306)"
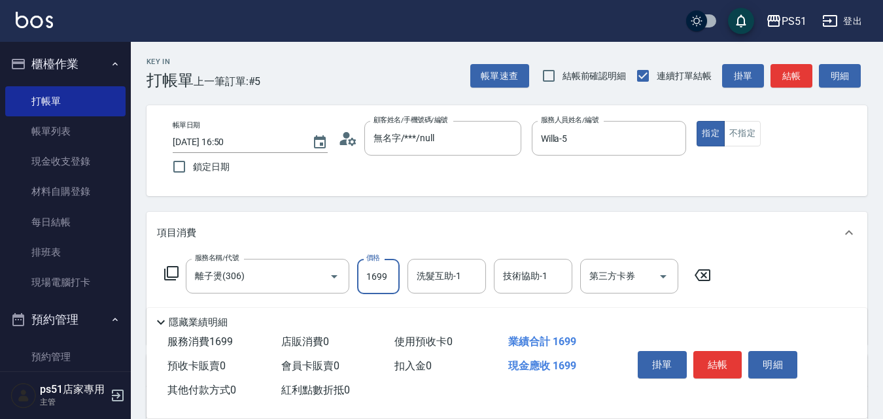
type input "1699"
click at [801, 77] on button "結帳" at bounding box center [792, 76] width 42 height 24
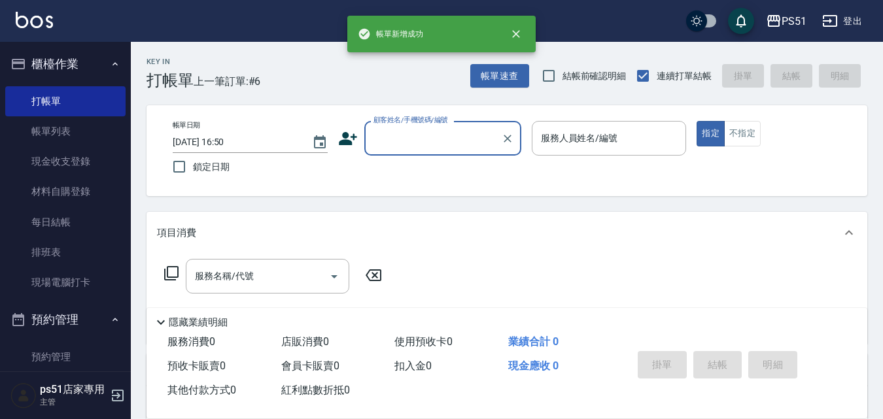
click at [450, 140] on input "顧客姓名/手機號碼/編號" at bounding box center [433, 138] width 126 height 23
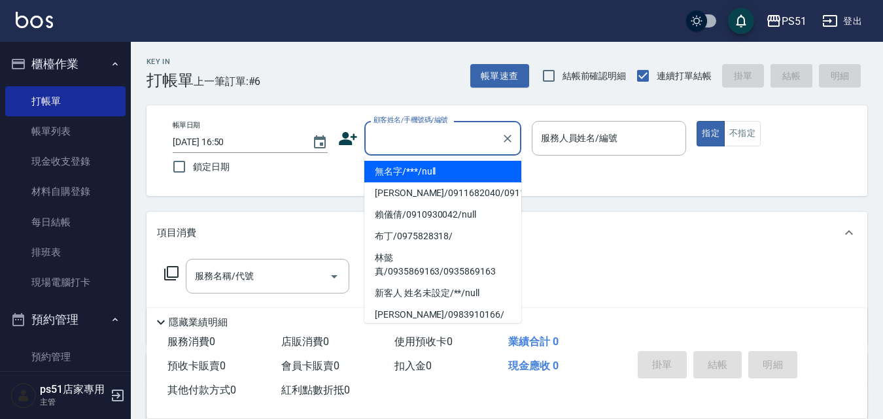
click at [437, 167] on li "無名字/***/null" at bounding box center [442, 172] width 157 height 22
type input "無名字/***/null"
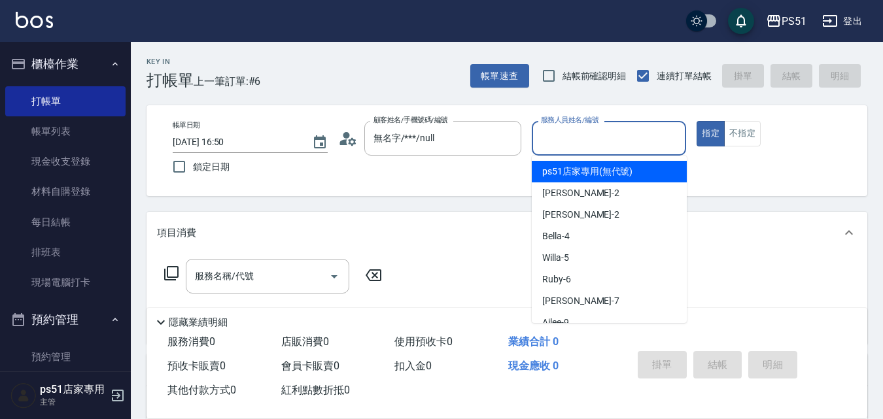
click at [578, 135] on input "服務人員姓名/編號" at bounding box center [609, 138] width 143 height 23
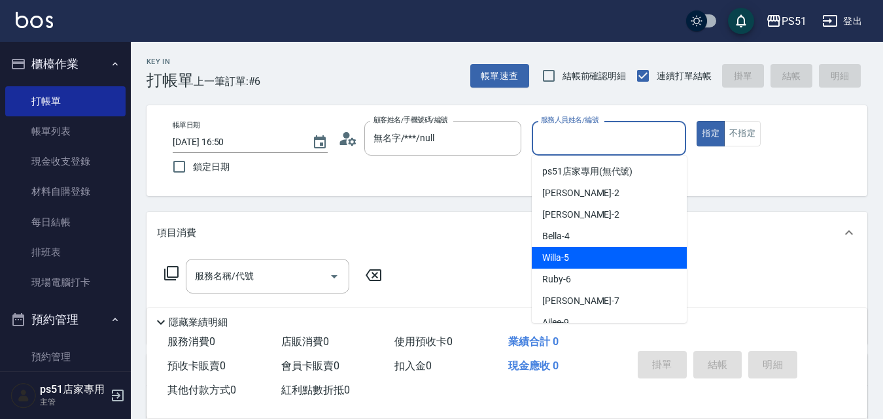
click at [560, 266] on div "Willa -5" at bounding box center [609, 258] width 155 height 22
type input "Willa-5"
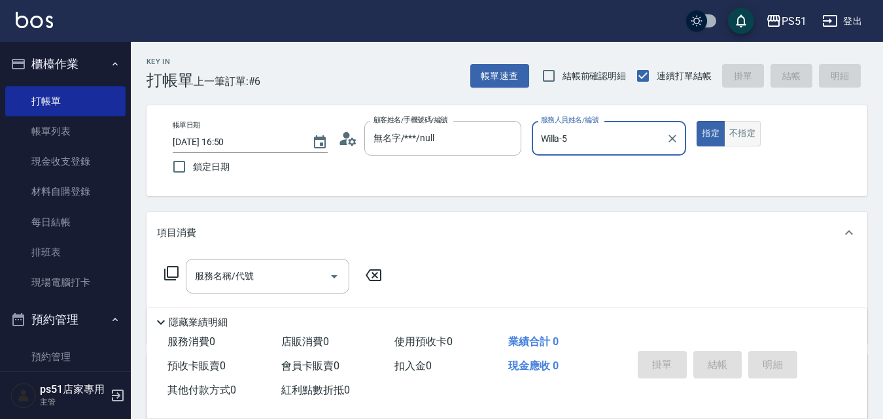
click at [749, 133] on button "不指定" at bounding box center [742, 134] width 37 height 26
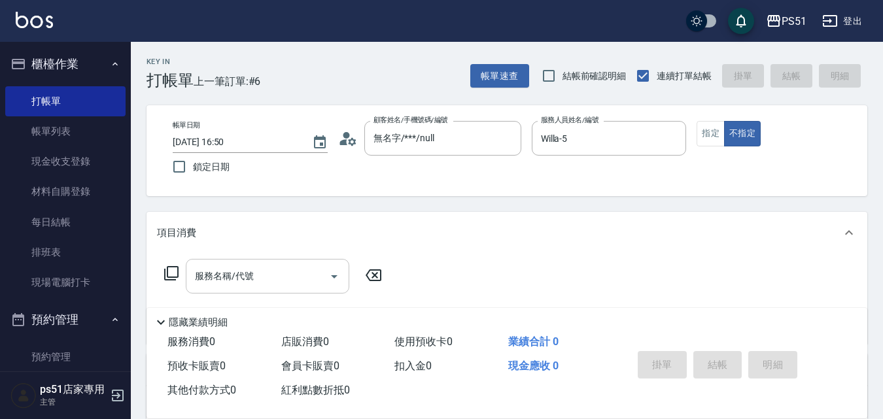
click at [283, 263] on div "服務名稱/代號" at bounding box center [268, 276] width 164 height 35
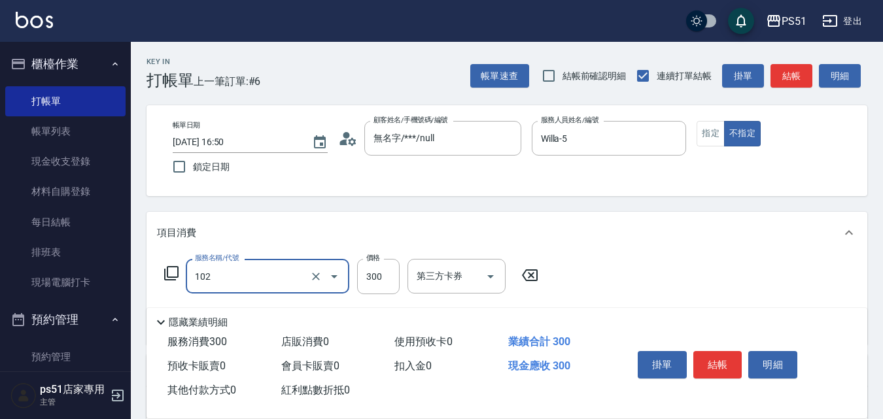
type input "精油洗髮(102)"
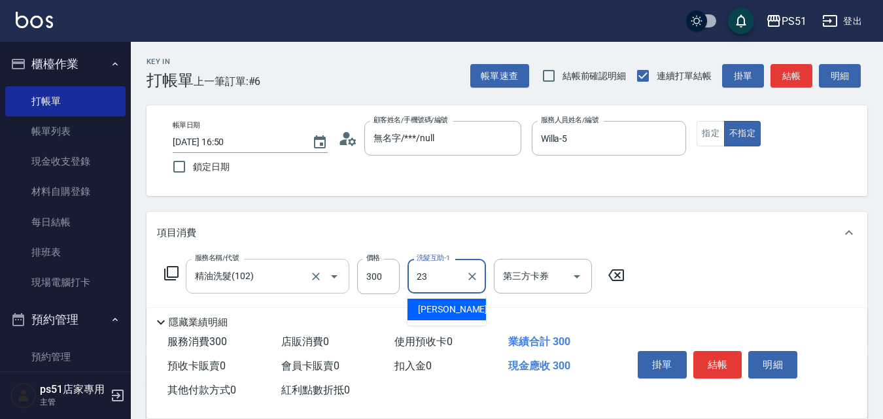
type input "孝恩-23"
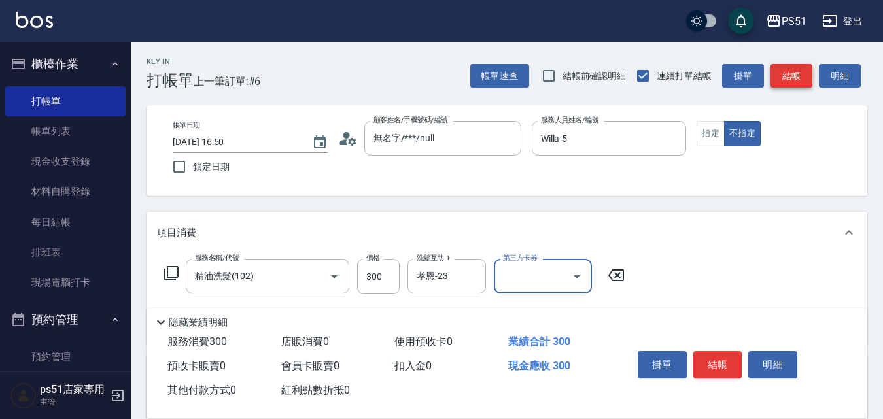
click at [785, 79] on button "結帳" at bounding box center [792, 76] width 42 height 24
